Goal: Information Seeking & Learning: Compare options

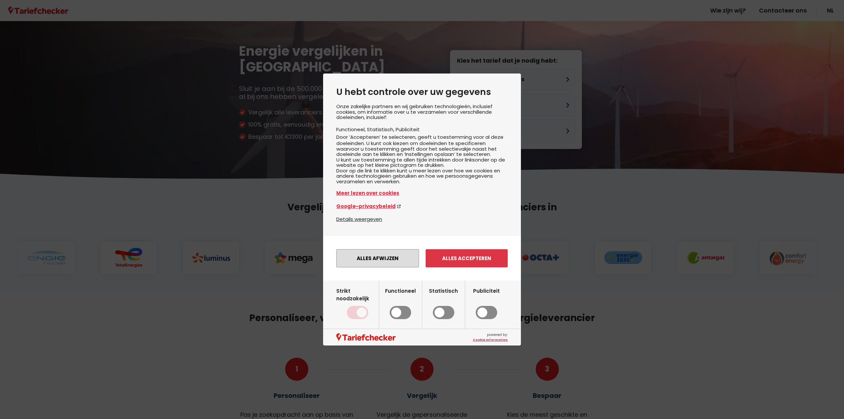
click at [393, 263] on button "Alles afwijzen" at bounding box center [377, 258] width 83 height 18
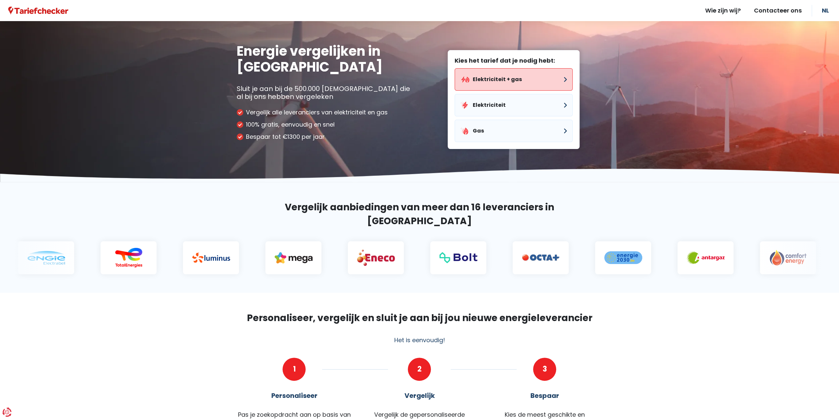
click at [504, 80] on button "Elektriciteit + gas" at bounding box center [514, 79] width 118 height 22
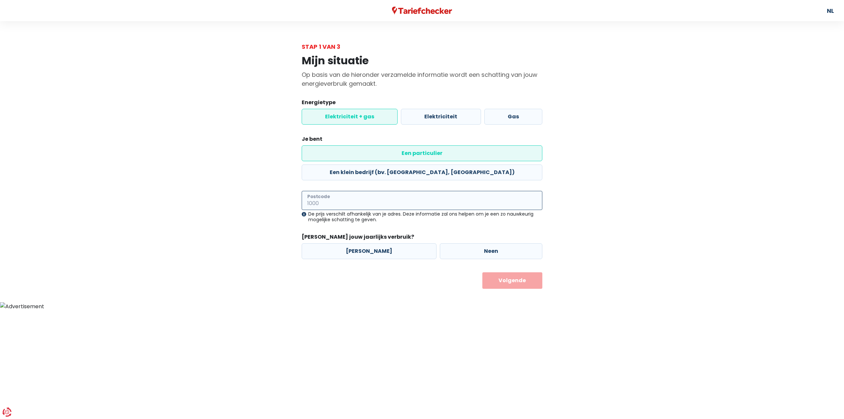
click at [355, 191] on input "Postcode" at bounding box center [422, 200] width 241 height 19
type input "9031"
click at [482, 272] on button "Volgende" at bounding box center [512, 280] width 60 height 16
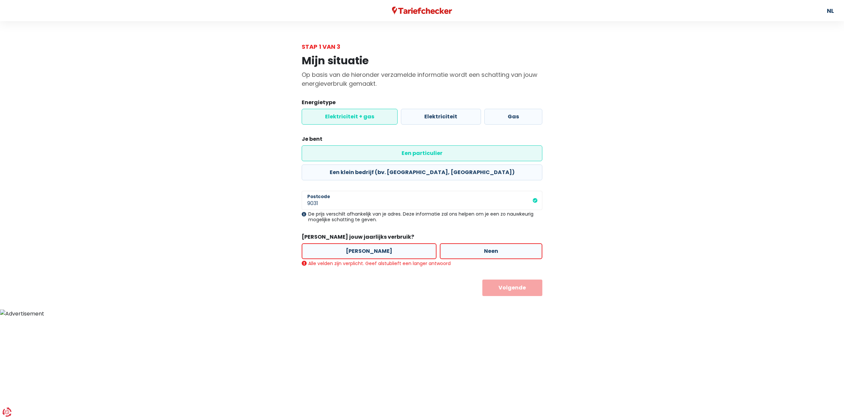
click at [220, 219] on main "Stap 1 van 3 Mijn situatie Op basis van de hieronder verzamelde informatie word…" at bounding box center [422, 169] width 844 height 254
click at [365, 243] on label "[PERSON_NAME]" at bounding box center [369, 251] width 135 height 16
click at [365, 243] on input "[PERSON_NAME]" at bounding box center [369, 251] width 135 height 16
radio input "true"
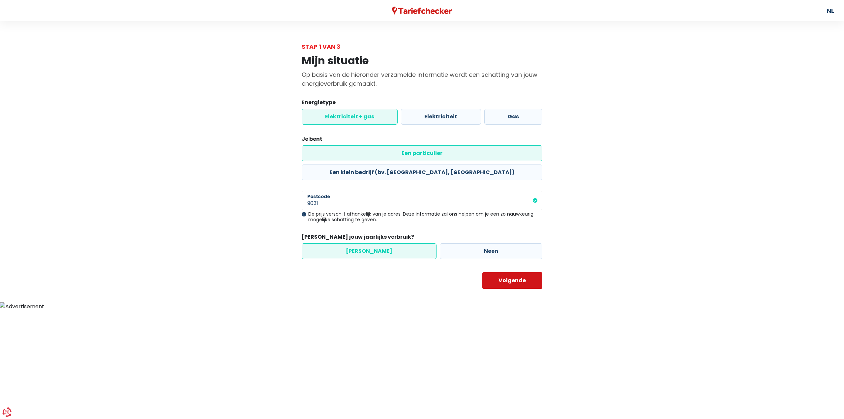
click at [510, 272] on button "Volgende" at bounding box center [512, 280] width 60 height 16
select select
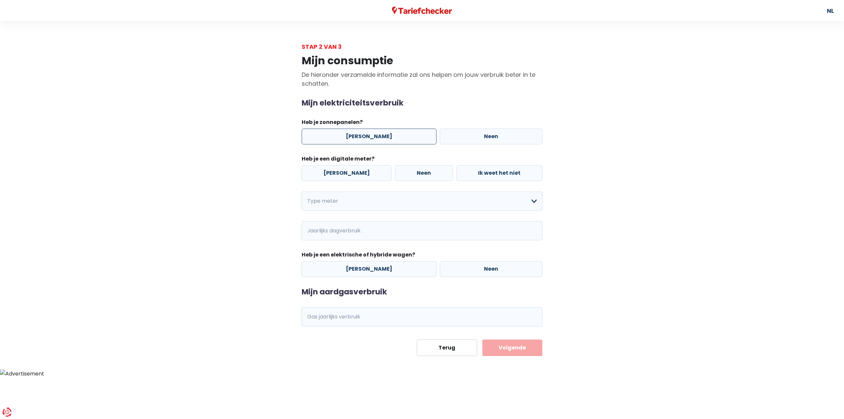
click at [369, 133] on label "[PERSON_NAME]" at bounding box center [369, 137] width 135 height 16
click at [369, 133] on input "[PERSON_NAME]" at bounding box center [369, 137] width 135 height 16
radio input "true"
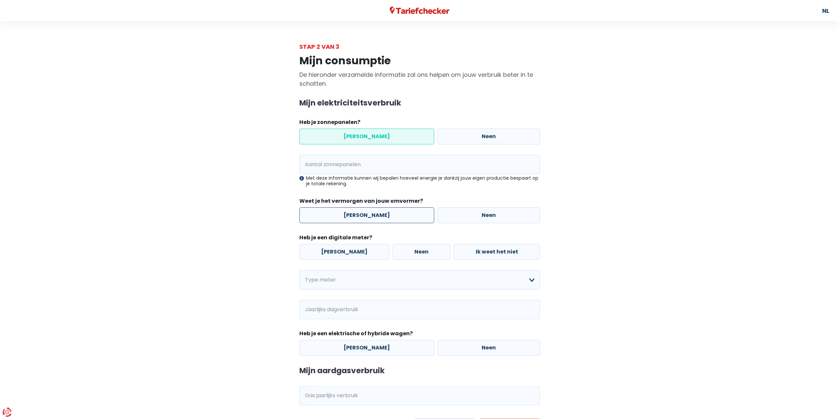
click at [358, 216] on label "[PERSON_NAME]" at bounding box center [366, 215] width 135 height 16
click at [358, 216] on input "[PERSON_NAME]" at bounding box center [366, 215] width 135 height 16
radio input "true"
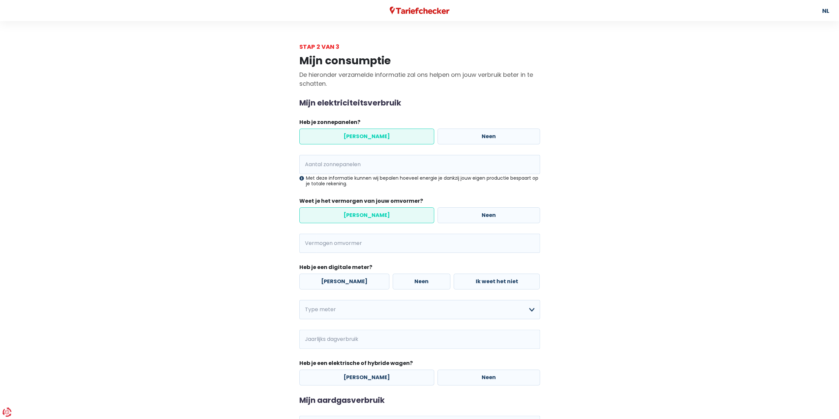
scroll to position [33, 0]
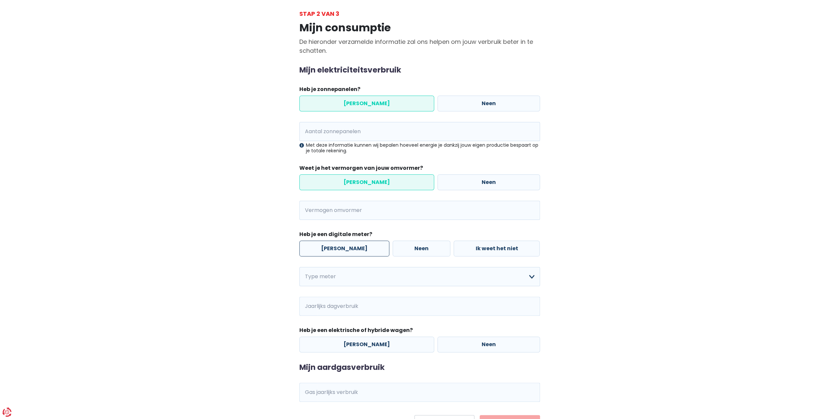
click at [342, 245] on label "[PERSON_NAME]" at bounding box center [344, 249] width 90 height 16
click at [342, 245] on input "[PERSON_NAME]" at bounding box center [344, 249] width 90 height 16
radio input "true"
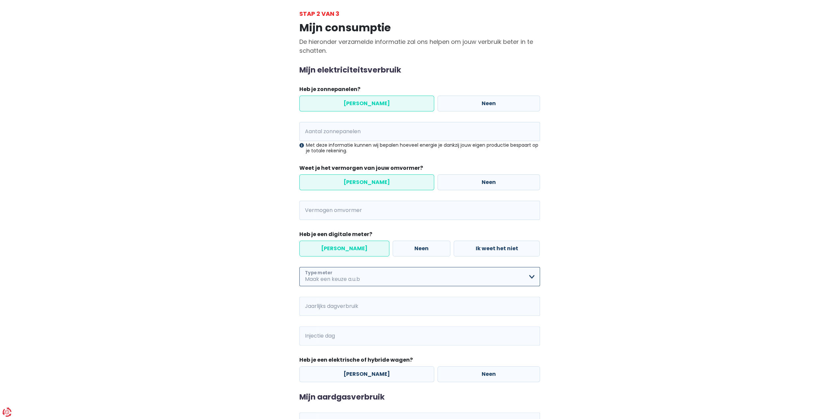
click at [340, 280] on select "Enkelvoudig Tweevoudig Enkelvoudig + uitsluitend nachttarief Tweevoudig + uitsl…" at bounding box center [419, 276] width 241 height 19
click at [221, 259] on main "Stap 2 van 3 Mijn consumptie De hieronder verzamelde informatie zal ons helpen …" at bounding box center [419, 235] width 839 height 452
click at [337, 254] on label "[PERSON_NAME]" at bounding box center [344, 249] width 90 height 16
click at [337, 254] on input "[PERSON_NAME]" at bounding box center [344, 249] width 90 height 16
click at [332, 248] on label "[PERSON_NAME]" at bounding box center [344, 249] width 90 height 16
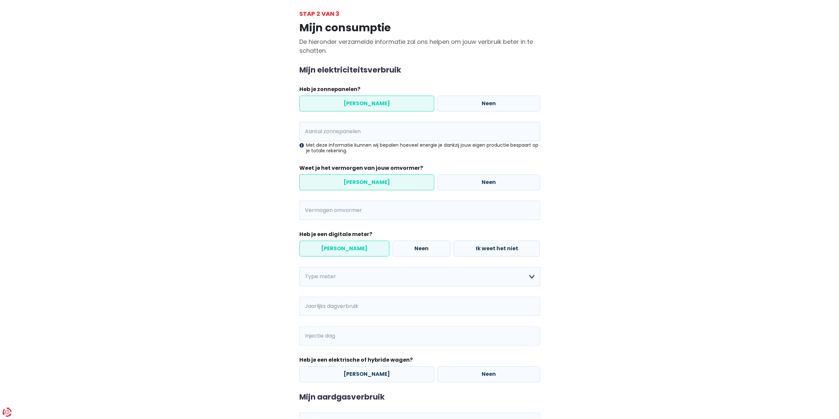
click at [332, 248] on input "[PERSON_NAME]" at bounding box center [344, 249] width 90 height 16
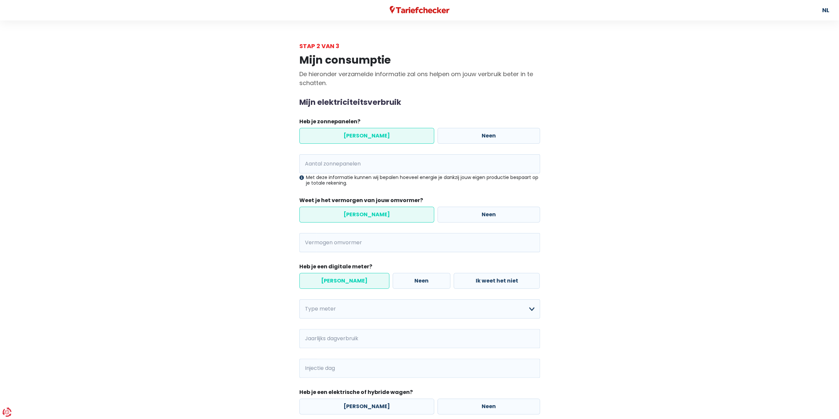
scroll to position [0, 0]
click at [335, 244] on input "Vermogen omvormer" at bounding box center [428, 243] width 224 height 19
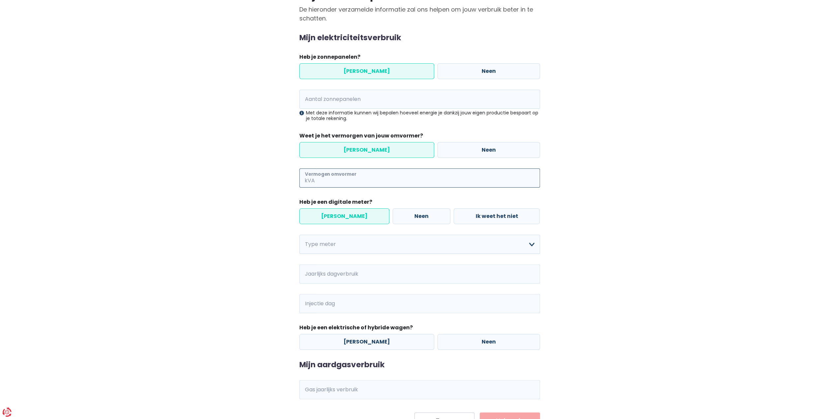
scroll to position [66, 0]
click at [374, 245] on select "Enkelvoudig Tweevoudig Enkelvoudig + uitsluitend nachttarief Tweevoudig + uitsl…" at bounding box center [419, 243] width 241 height 19
select select "day_night_bi_hourly"
click at [299, 234] on select "Enkelvoudig Tweevoudig Enkelvoudig + uitsluitend nachttarief Tweevoudig + uitsl…" at bounding box center [419, 243] width 241 height 19
click at [245, 255] on div "Mijn consumptie De hieronder verzamelde informatie zal ons helpen om jouw verbr…" at bounding box center [420, 206] width 376 height 443
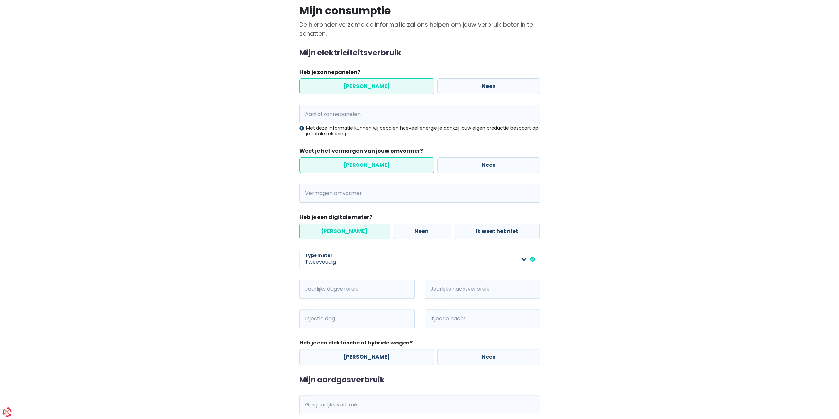
scroll to position [88, 0]
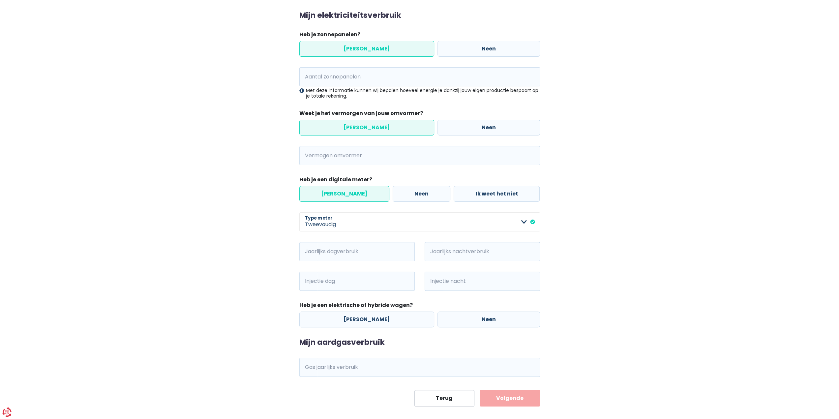
click at [215, 39] on main "Stap 2 van 3 Mijn consumptie De hieronder verzamelde informatie zal ons helpen …" at bounding box center [419, 181] width 839 height 452
